Goal: Check status: Check status

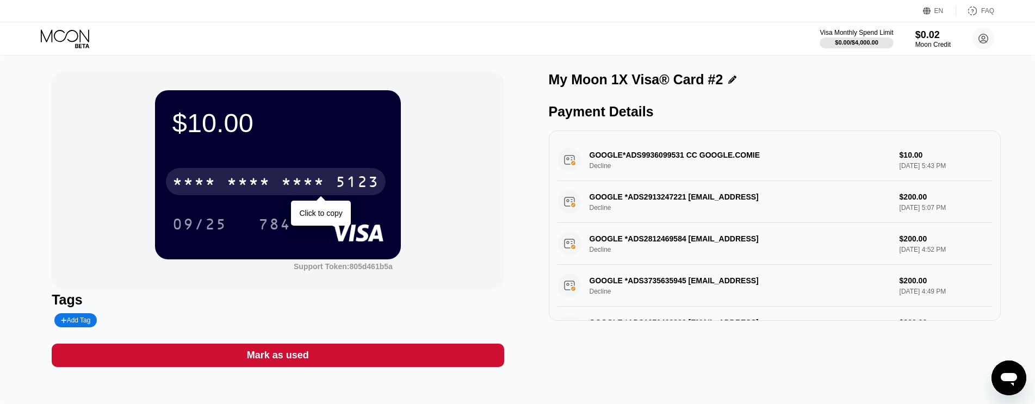
click at [290, 182] on div "* * * *" at bounding box center [303, 183] width 44 height 17
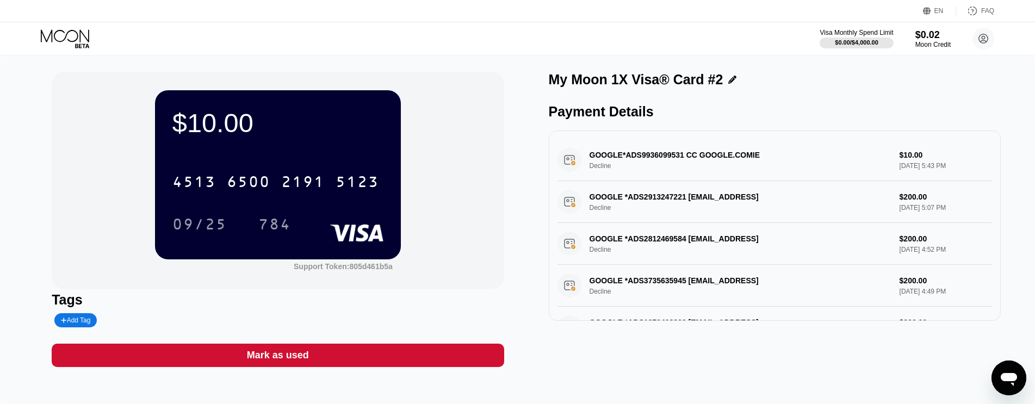
click at [52, 27] on div "Visa Monthly Spend Limit $0.00 / $4,000.00 $0.02 Moon Credit [EMAIL_ADDRESS][DO…" at bounding box center [517, 38] width 1035 height 33
click at [61, 35] on icon at bounding box center [66, 38] width 51 height 19
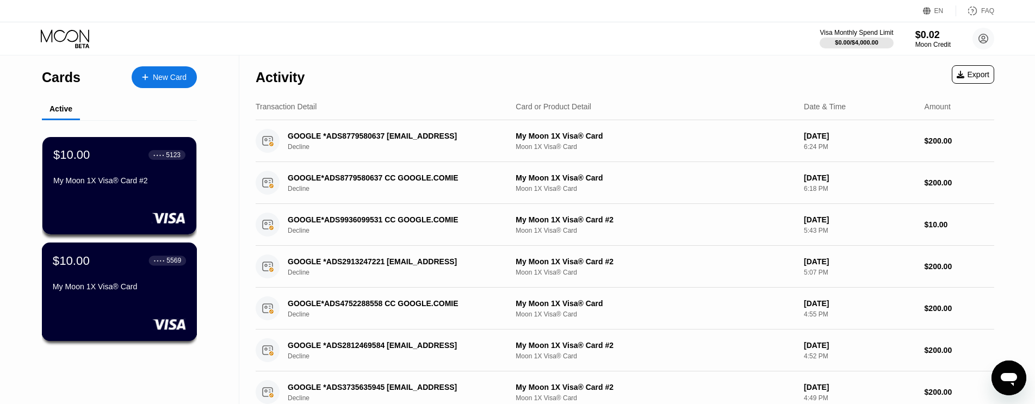
click at [120, 283] on div "$10.00 ● ● ● ● 5569 My Moon 1X Visa® Card" at bounding box center [119, 274] width 133 height 42
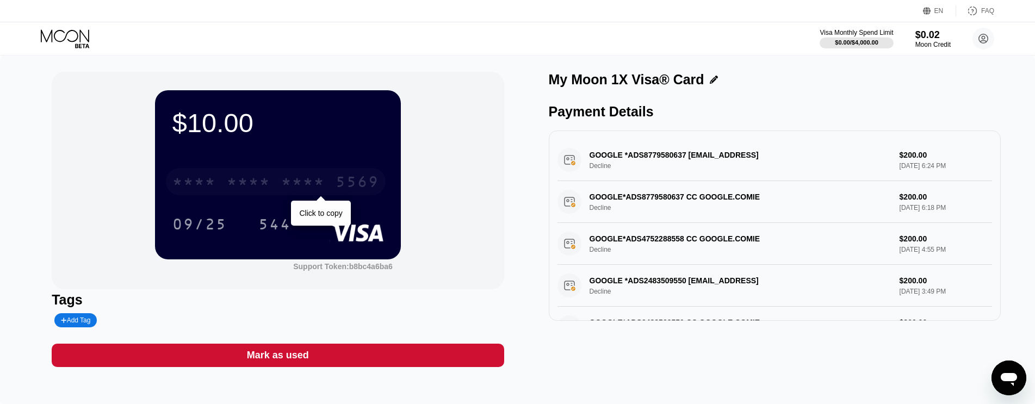
click at [235, 189] on div "* * * *" at bounding box center [249, 183] width 44 height 17
